Goal: Task Accomplishment & Management: Complete application form

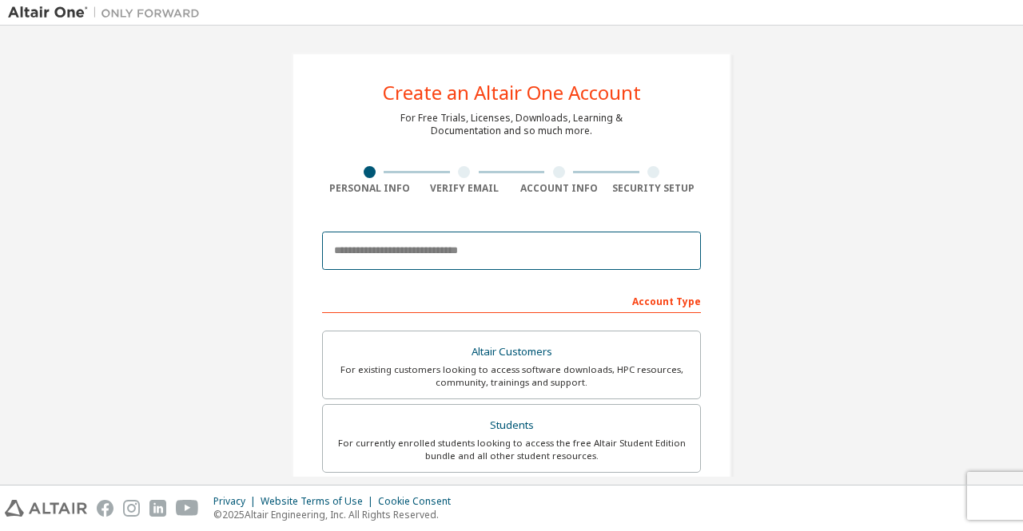
click at [377, 249] on input "email" at bounding box center [511, 251] width 379 height 38
type input "**********"
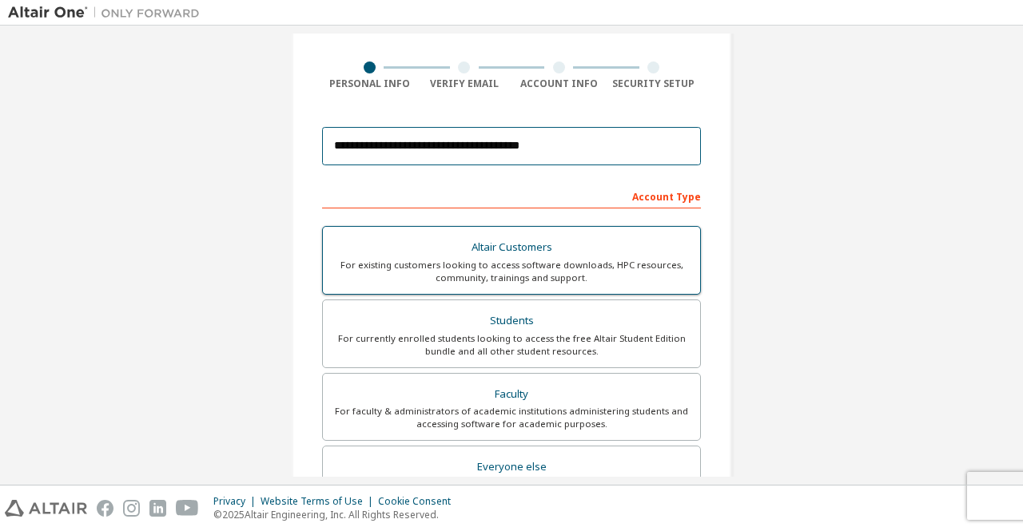
scroll to position [80, 0]
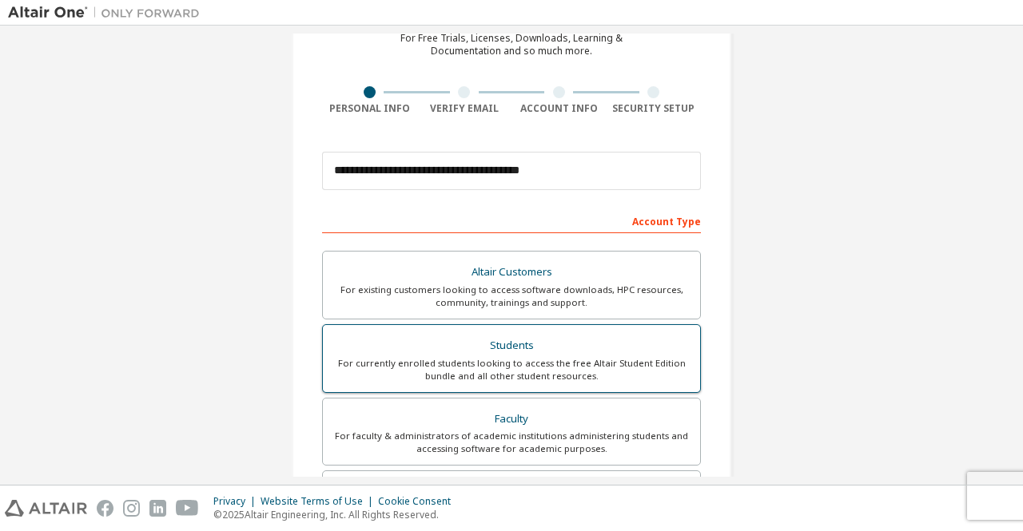
click at [508, 360] on div "For currently enrolled students looking to access the free Altair Student Editi…" at bounding box center [511, 370] width 358 height 26
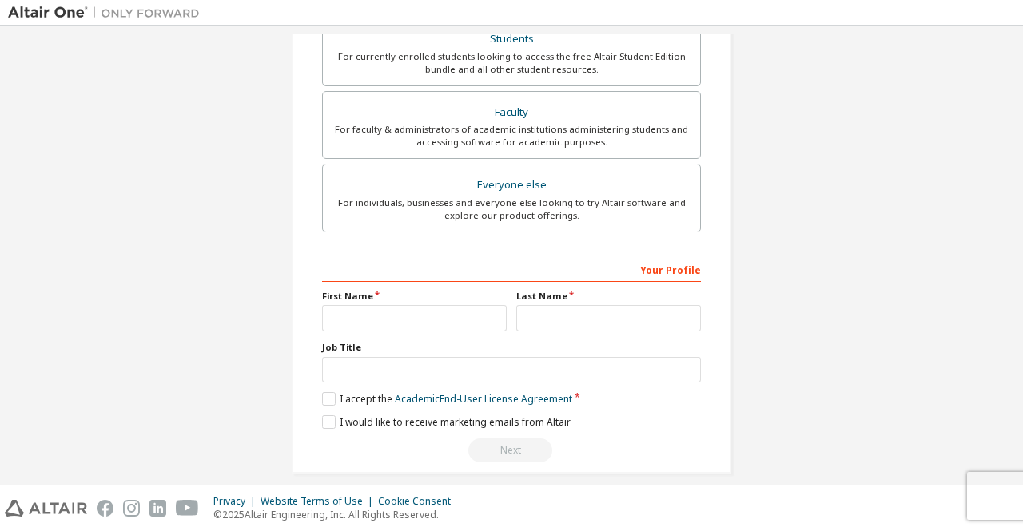
scroll to position [398, 0]
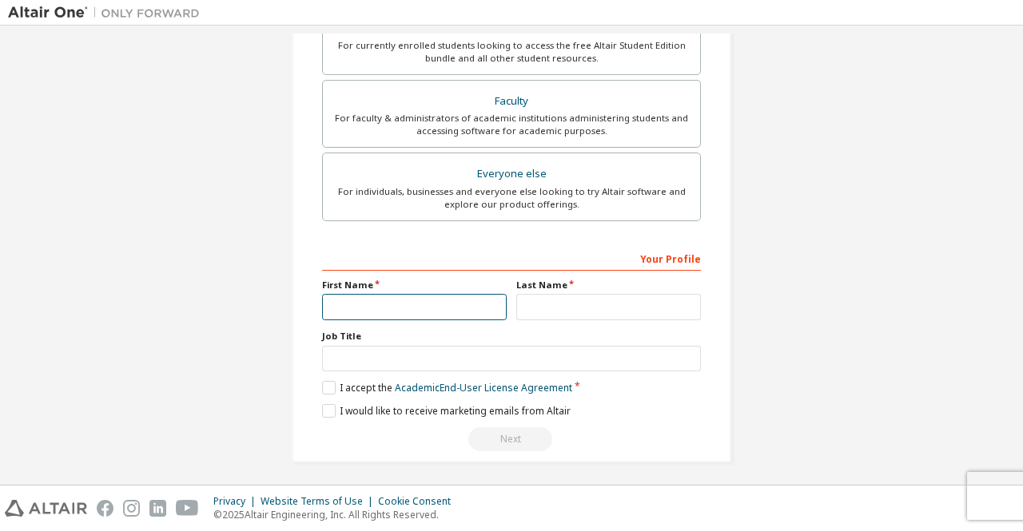
click at [402, 298] on input "text" at bounding box center [414, 307] width 185 height 26
type input "*******"
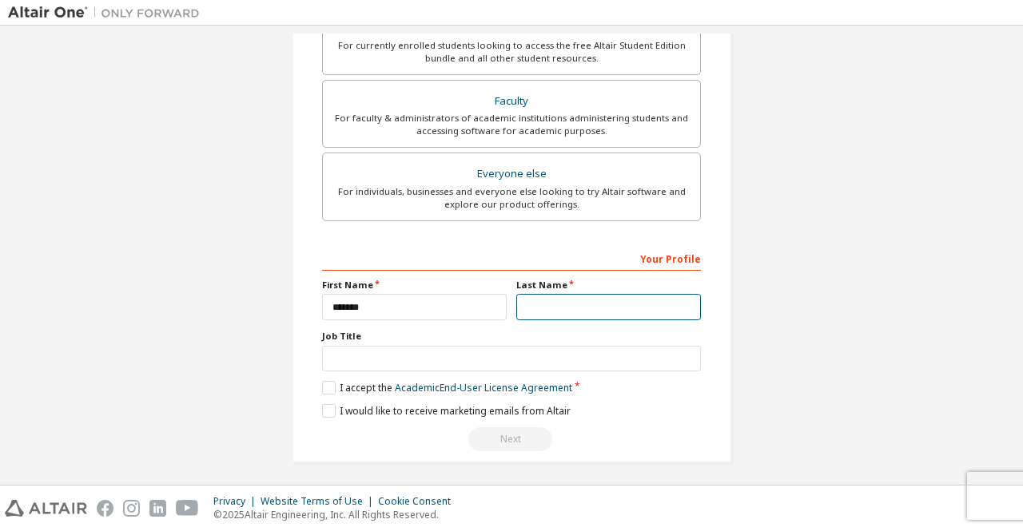
click at [580, 296] on input "text" at bounding box center [608, 307] width 185 height 26
type input "*******"
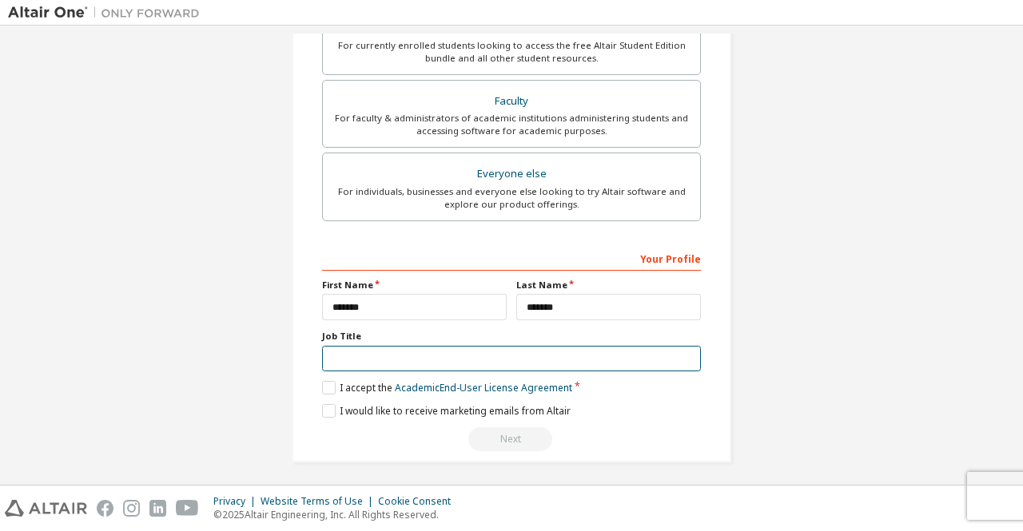
click at [384, 356] on input "text" at bounding box center [511, 359] width 379 height 26
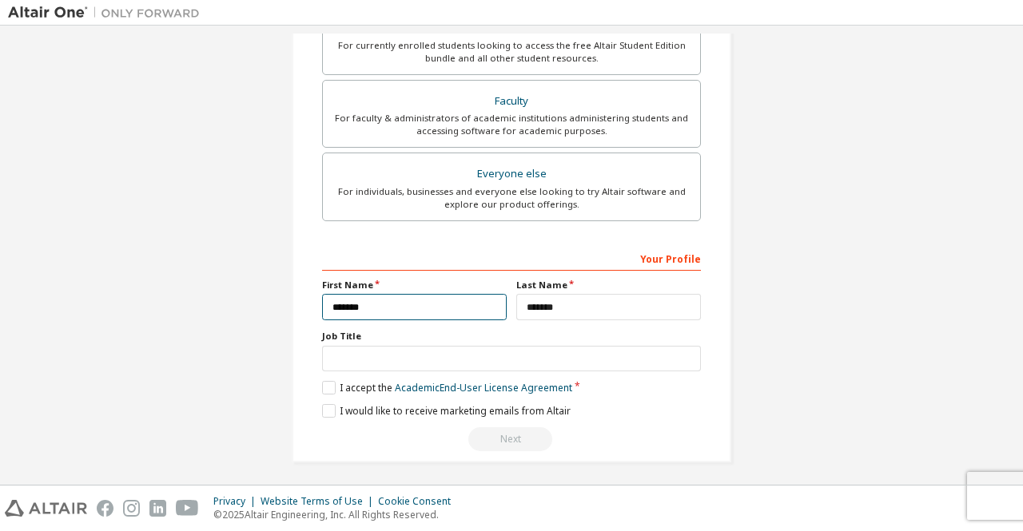
click at [402, 305] on input "*******" at bounding box center [414, 307] width 185 height 26
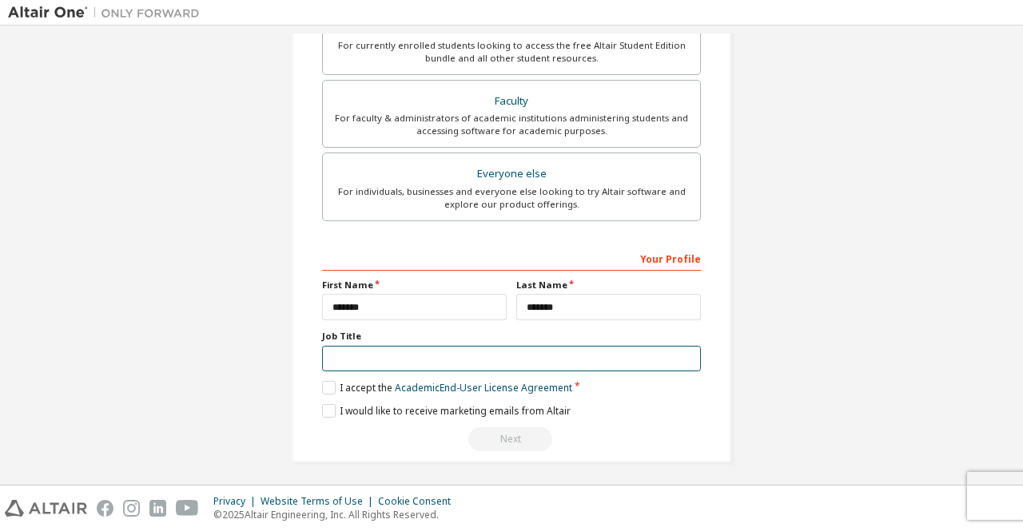
click at [358, 356] on input "text" at bounding box center [511, 359] width 379 height 26
type input "*"
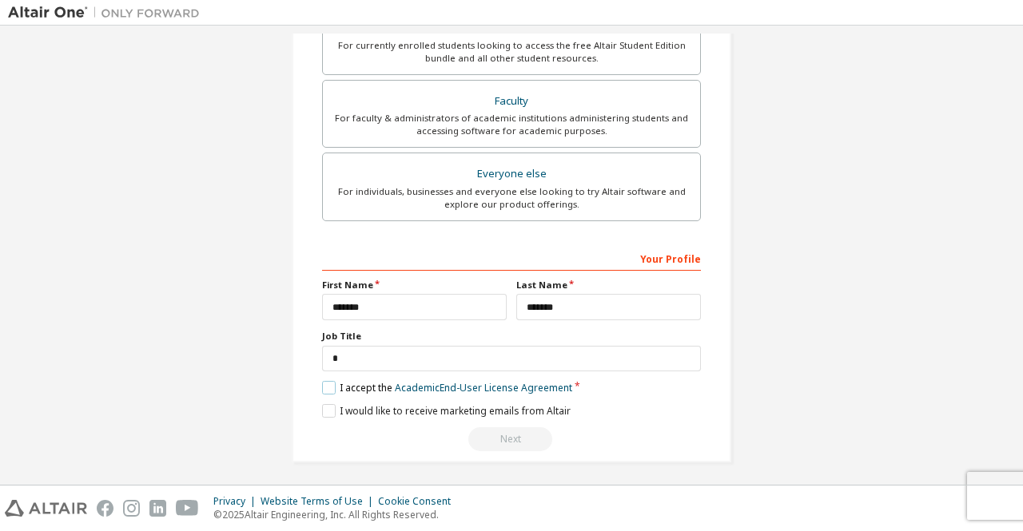
click at [323, 386] on label "I accept the Academic End-User License Agreement" at bounding box center [447, 388] width 250 height 14
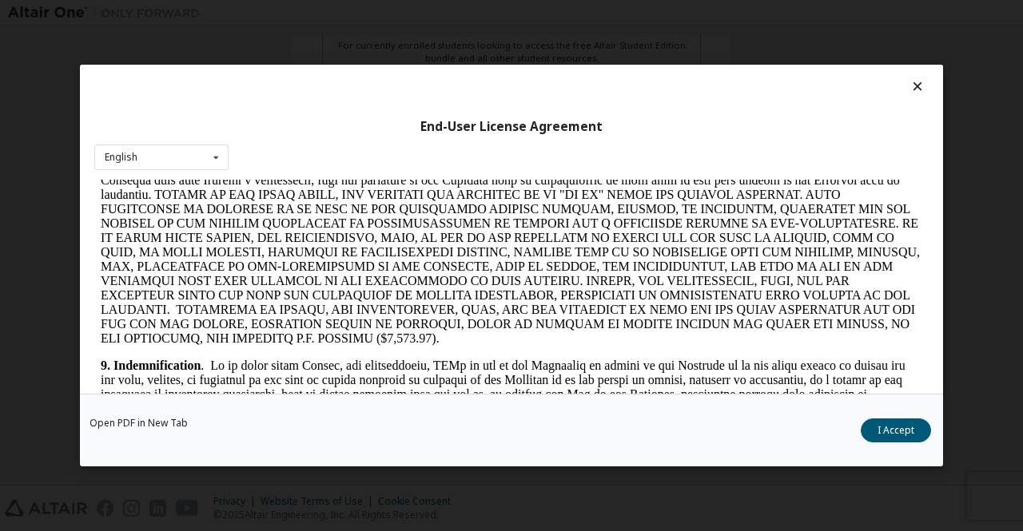
scroll to position [1998, 0]
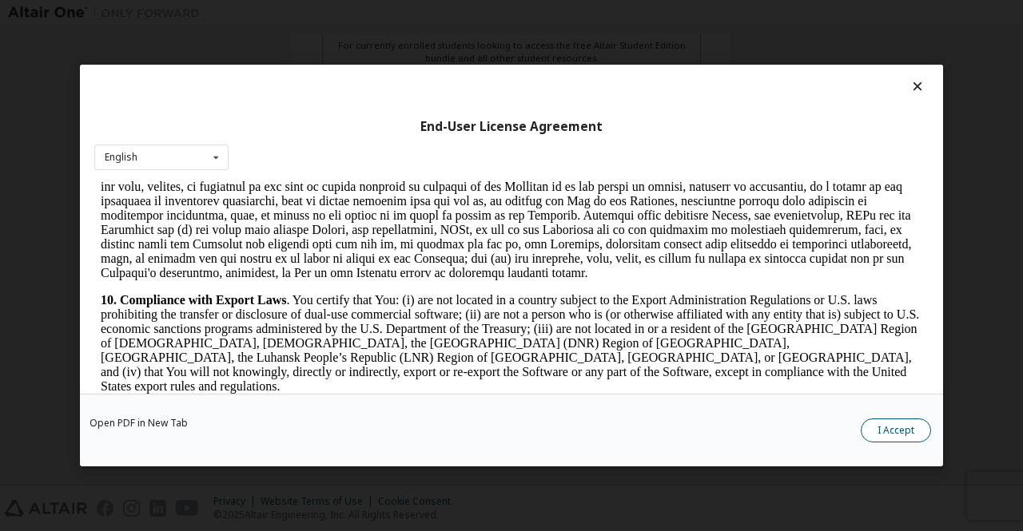
click at [891, 439] on button "I Accept" at bounding box center [896, 431] width 70 height 24
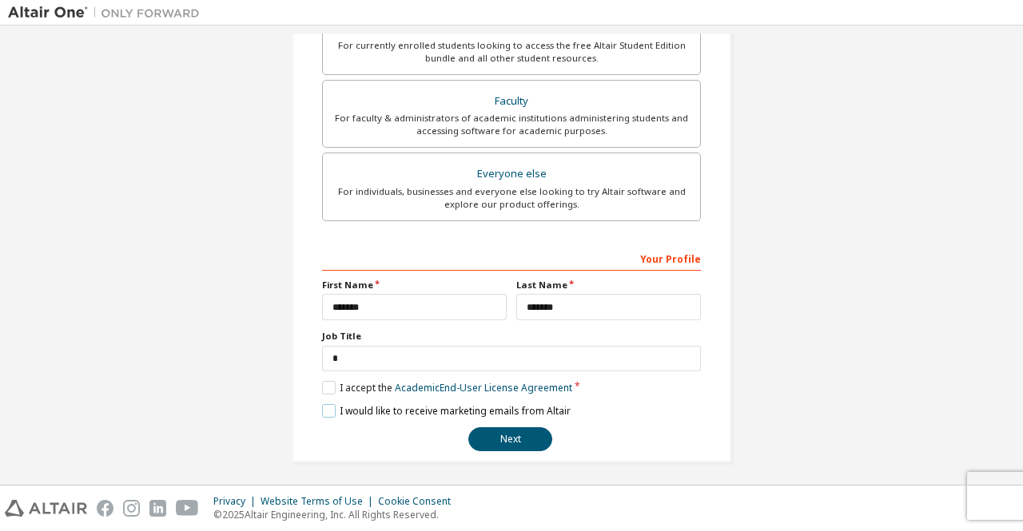
click at [326, 411] on label "I would like to receive marketing emails from Altair" at bounding box center [446, 411] width 249 height 14
click at [332, 406] on label "I would like to receive marketing emails from Altair" at bounding box center [446, 411] width 249 height 14
click at [328, 381] on label "I accept the Academic End-User License Agreement" at bounding box center [447, 388] width 250 height 14
click at [326, 388] on label "I accept the Academic End-User License Agreement" at bounding box center [447, 388] width 250 height 14
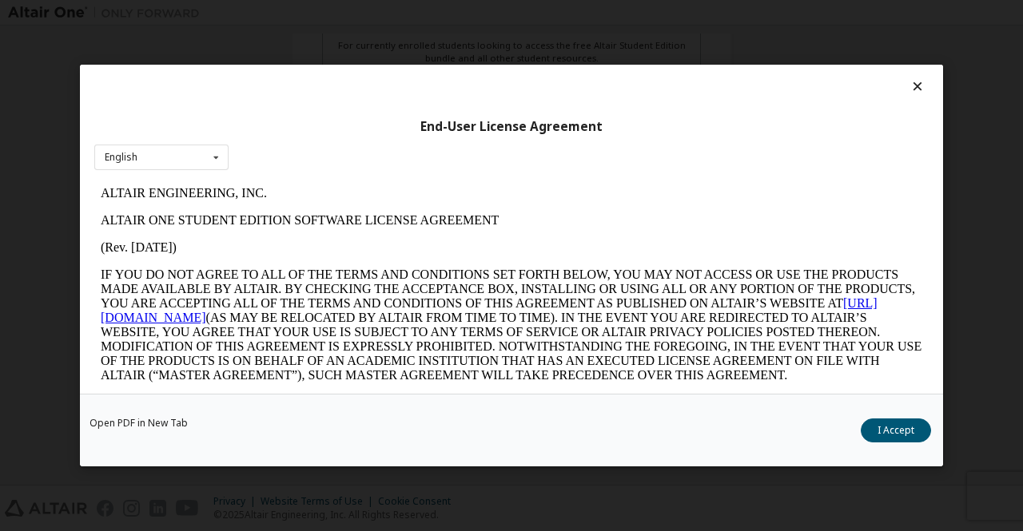
scroll to position [0, 0]
click at [880, 434] on button "I Accept" at bounding box center [896, 431] width 70 height 24
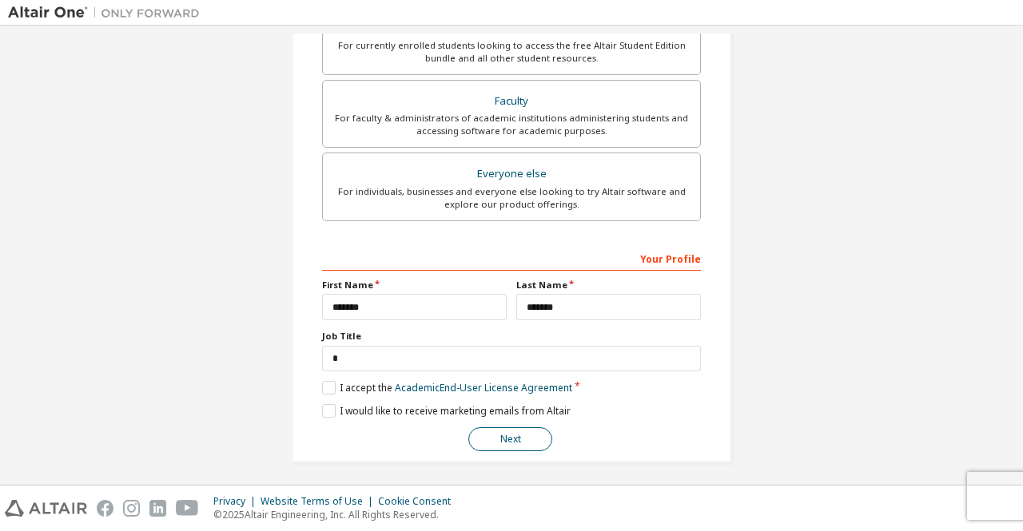
click at [497, 435] on button "Next" at bounding box center [510, 439] width 84 height 24
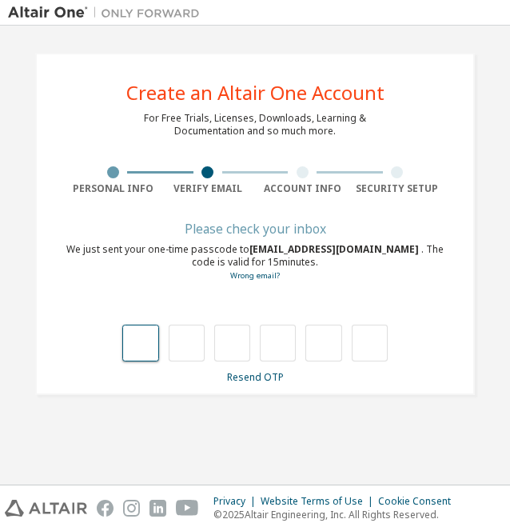
type input "*"
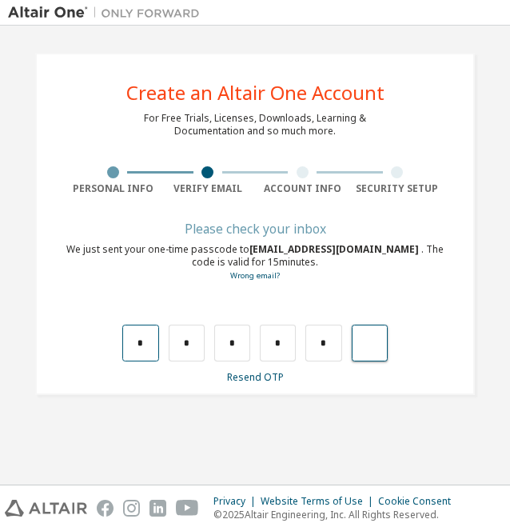
type input "*"
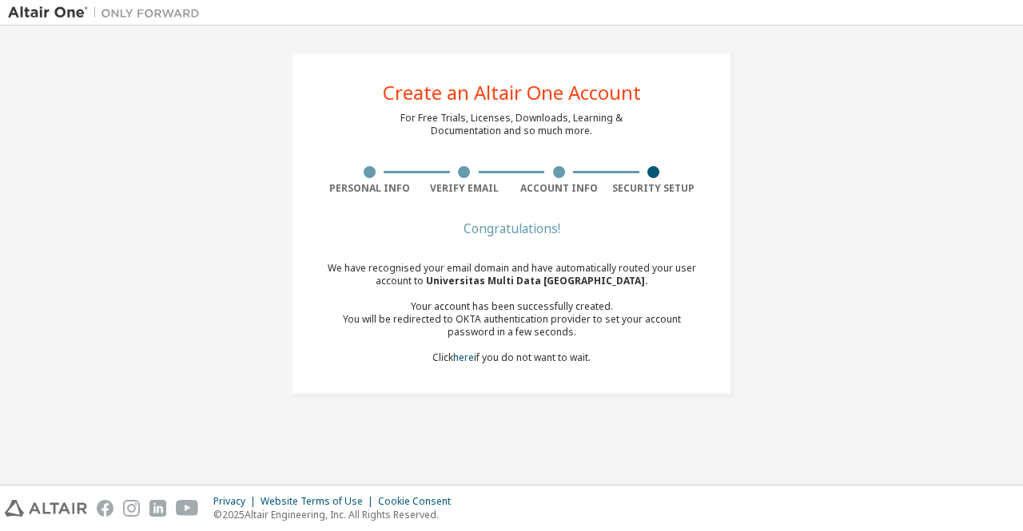
click at [385, 408] on div "Create an Altair One Account For Free Trials, Licenses, Downloads, Learning & D…" at bounding box center [511, 224] width 478 height 380
